Goal: Information Seeking & Learning: Learn about a topic

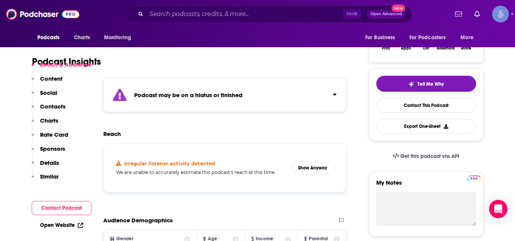
scroll to position [153, 0]
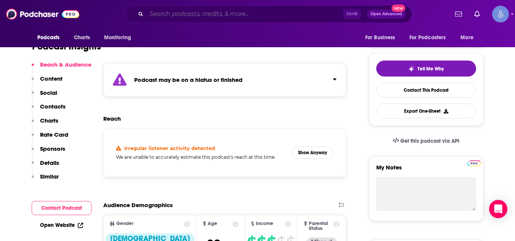
click at [180, 16] on input "Search podcasts, credits, & more..." at bounding box center [244, 14] width 197 height 12
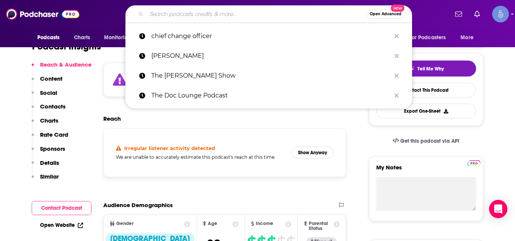
paste input "the doc lounge podcast"
type input "the doc lounge podcast"
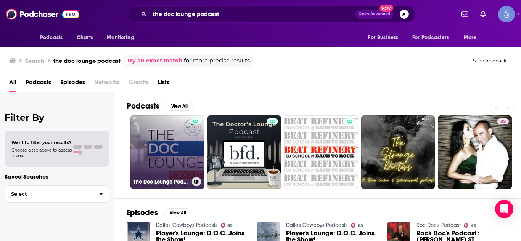
click at [166, 156] on link "The Doc Lounge Podcast" at bounding box center [167, 153] width 74 height 74
